Goal: Transaction & Acquisition: Obtain resource

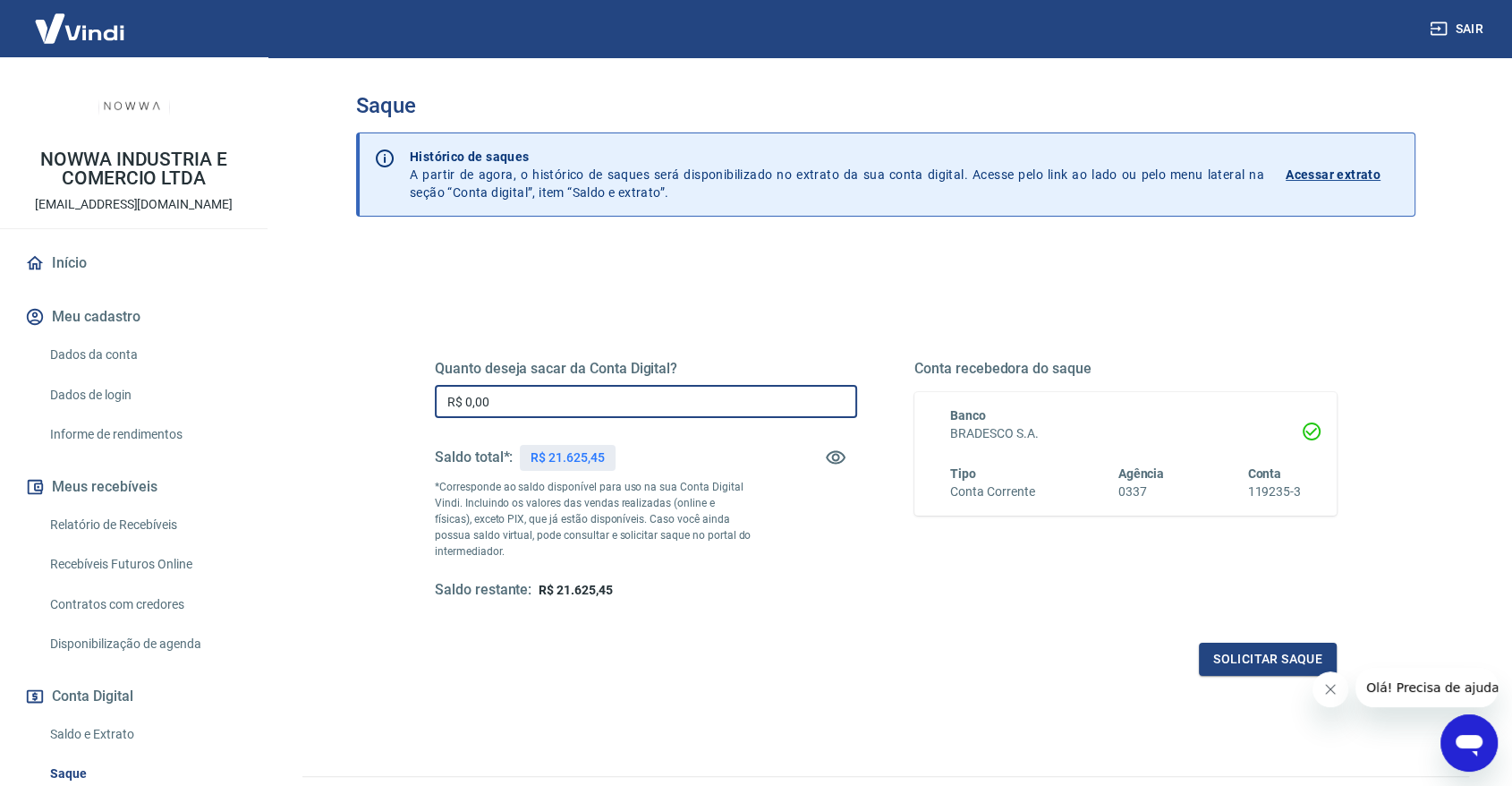
click at [601, 391] on input "R$ 0,00" at bounding box center [646, 402] width 422 height 33
type input "R$ 20.000,00"
click at [1333, 696] on button "Fechar mensagem da empresa" at bounding box center [1330, 689] width 36 height 36
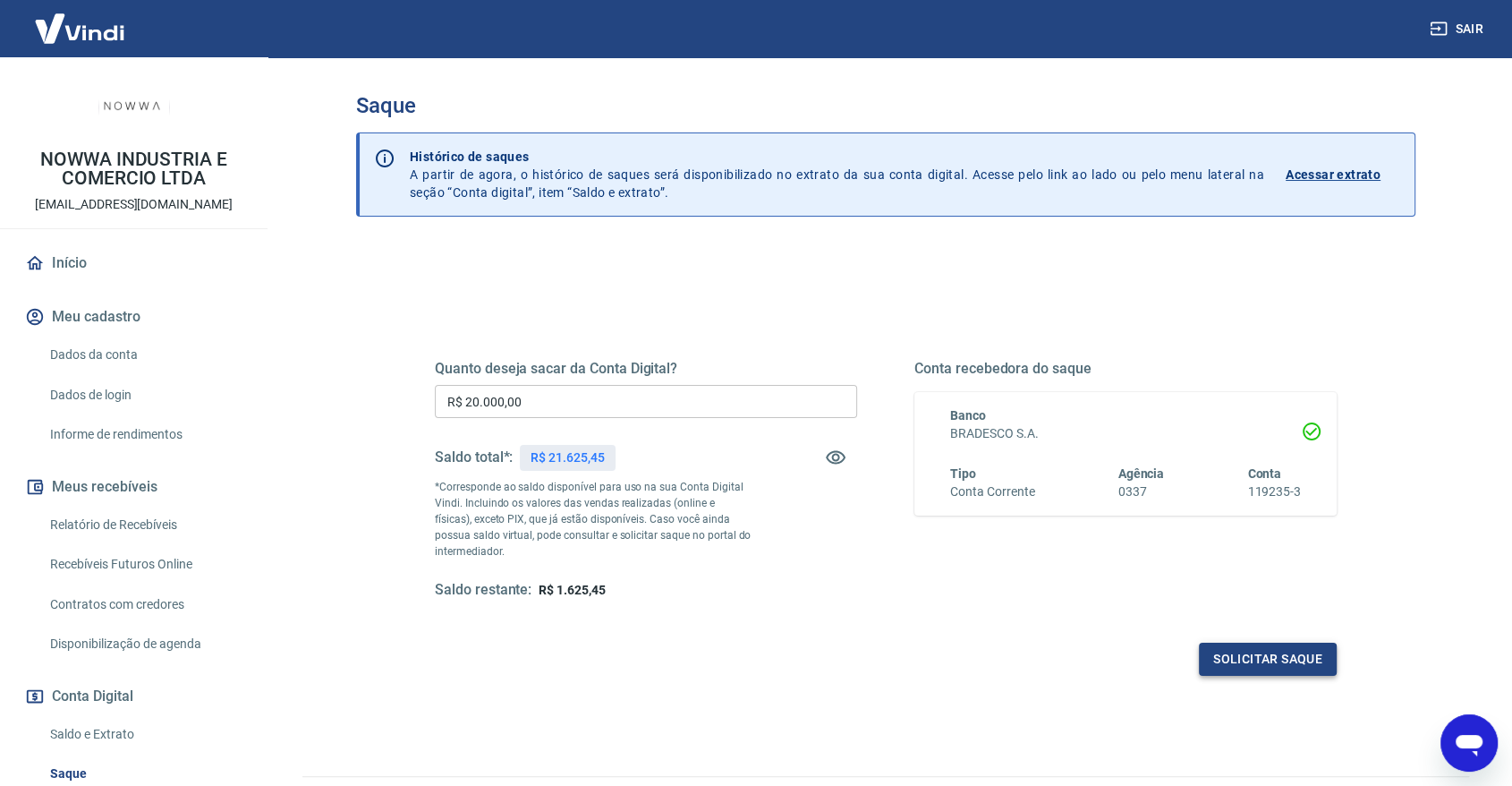
click at [1297, 652] on button "Solicitar saque" at bounding box center [1267, 659] width 138 height 33
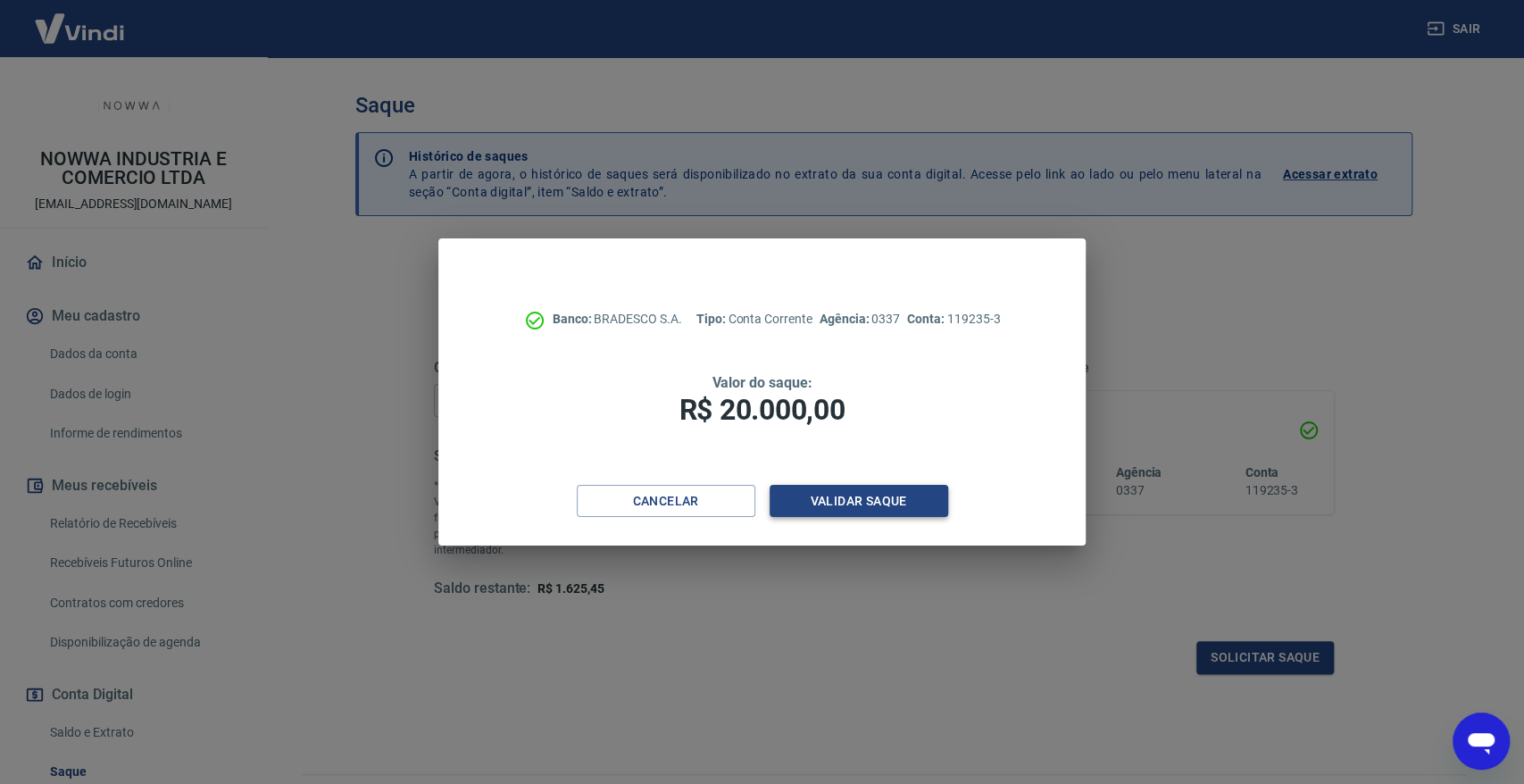
click at [886, 490] on button "Validar saque" at bounding box center [858, 501] width 178 height 33
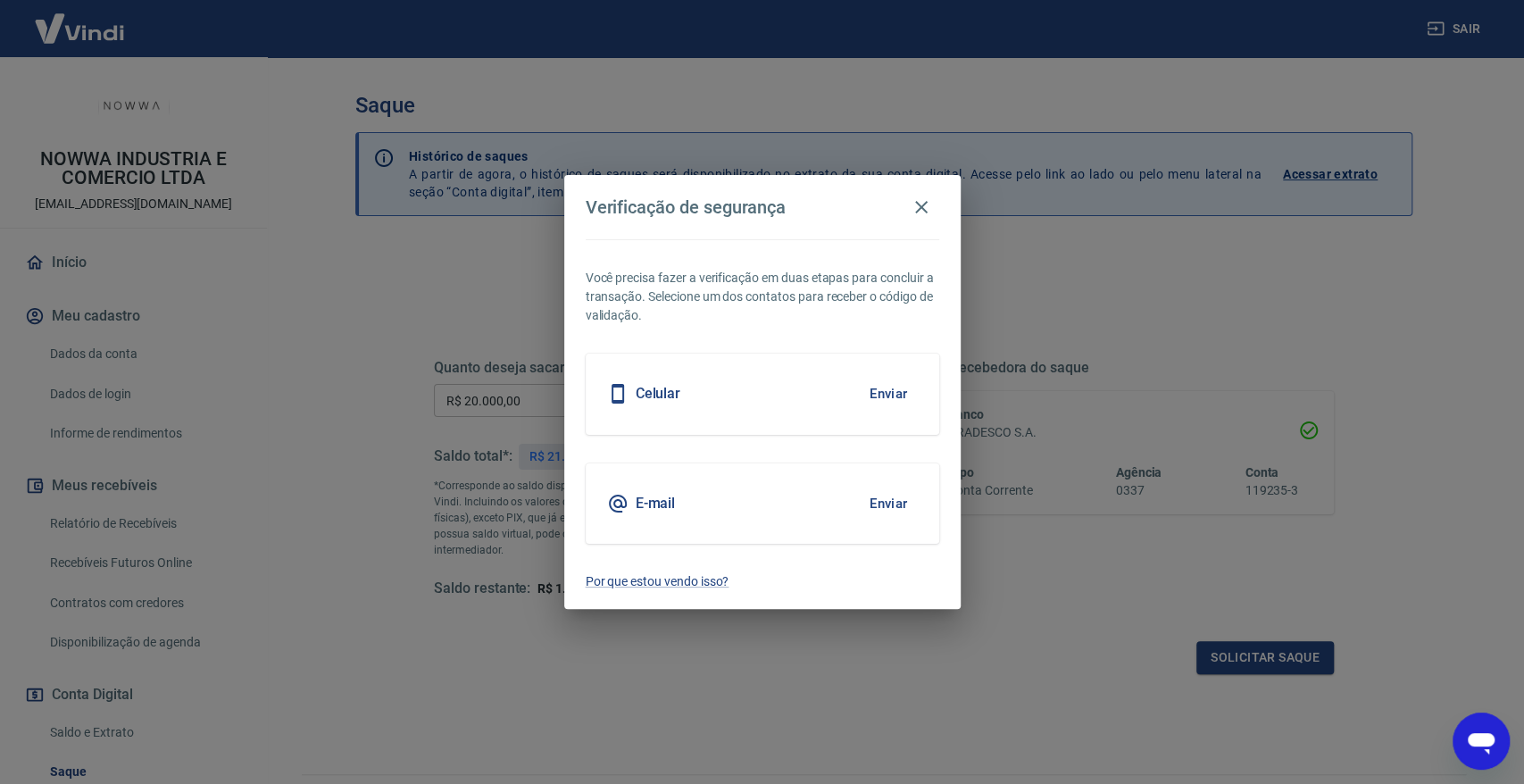
click at [889, 511] on button "Enviar" at bounding box center [889, 503] width 58 height 38
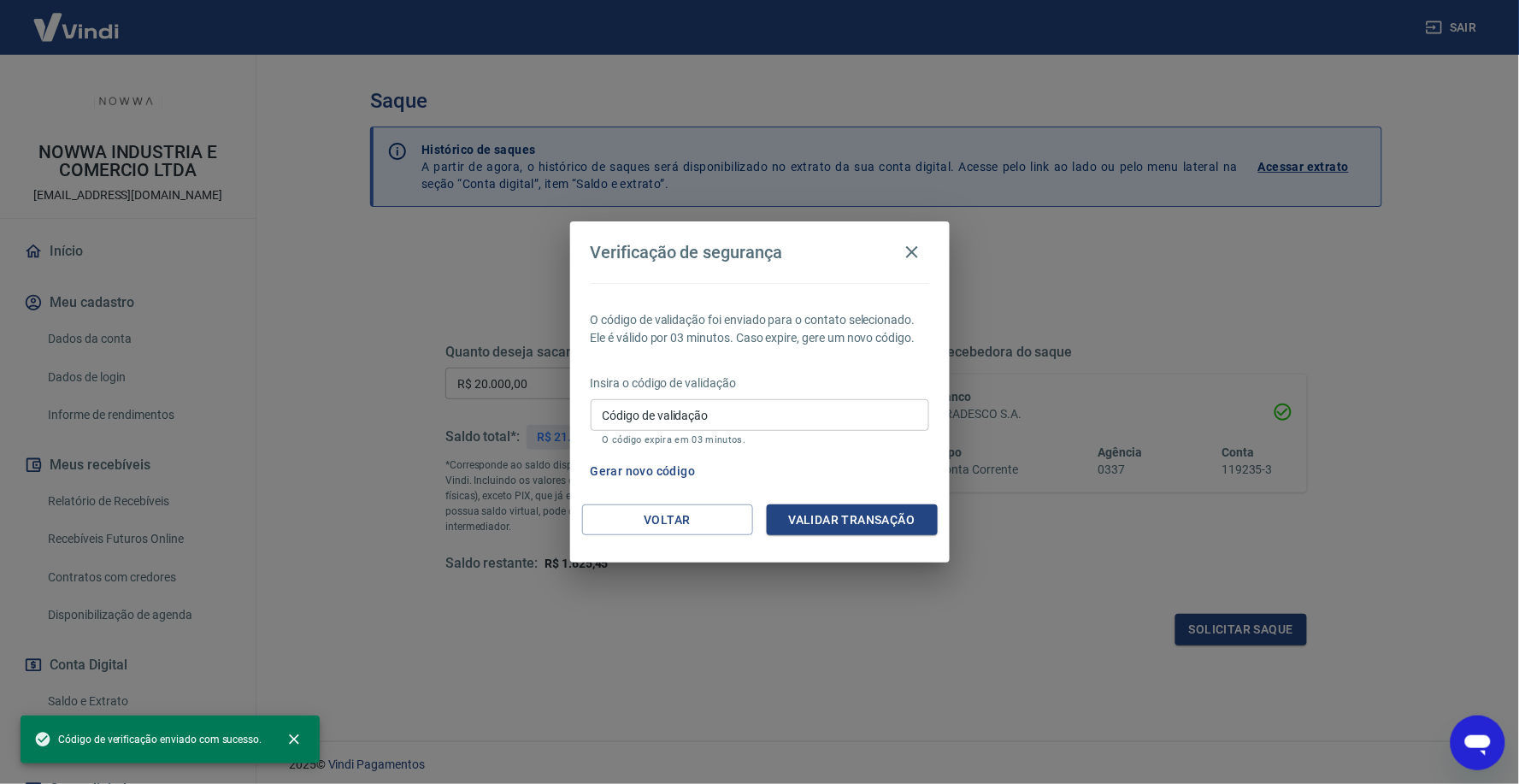
click at [660, 414] on input "Código de validação" at bounding box center [760, 415] width 339 height 32
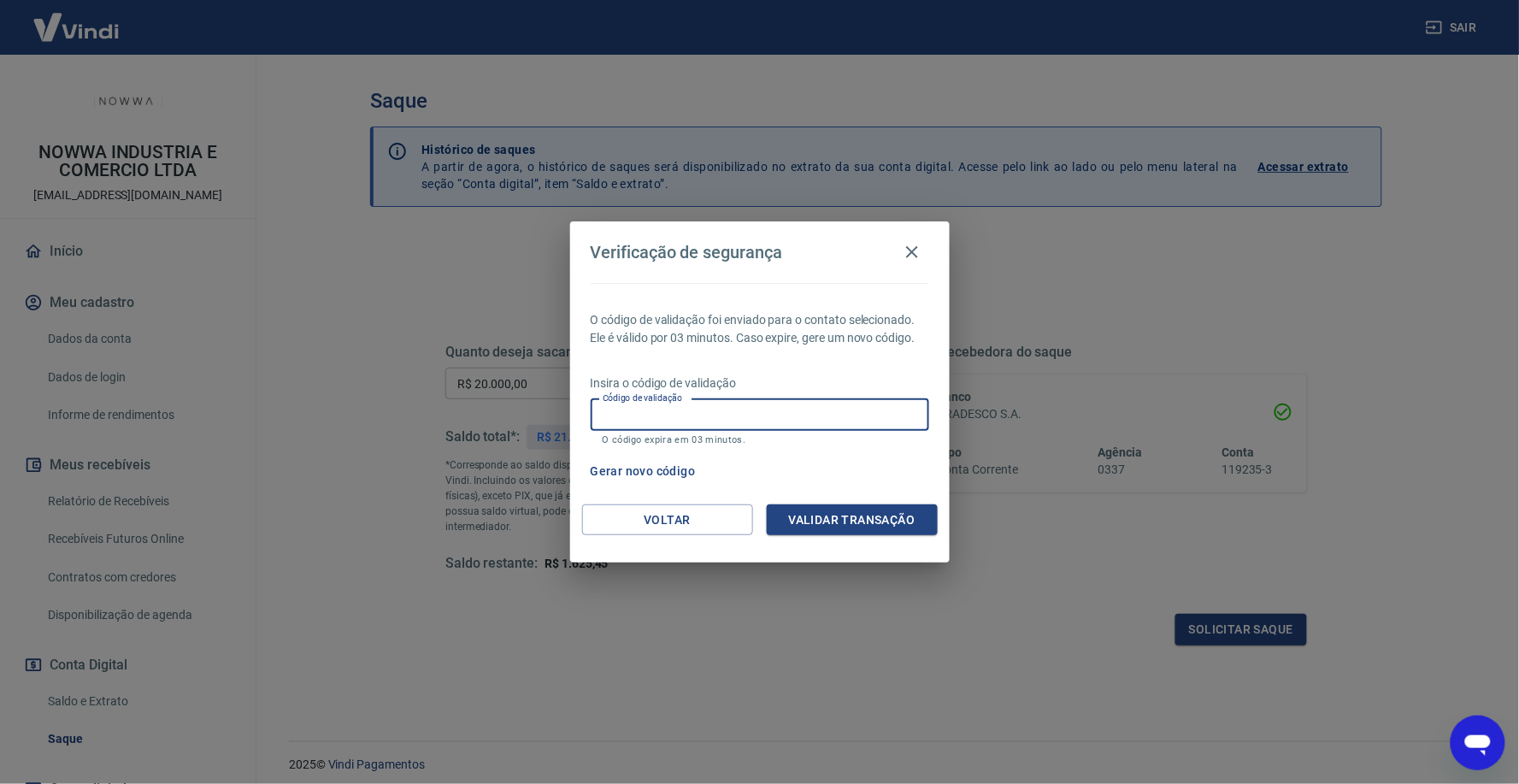
click at [697, 413] on div "Código de validação Código de validação O código expira em 03 minutos." at bounding box center [760, 422] width 339 height 46
type input "942128"
click at [906, 520] on button "Validar transação" at bounding box center [851, 520] width 171 height 32
